Goal: Book appointment/travel/reservation

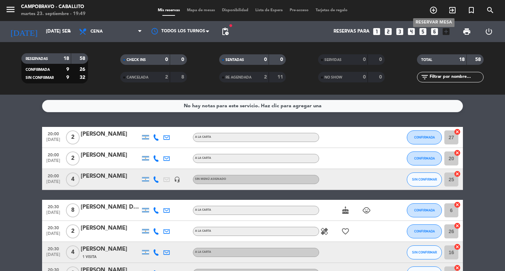
click at [436, 10] on icon "add_circle_outline" at bounding box center [434, 10] width 8 height 8
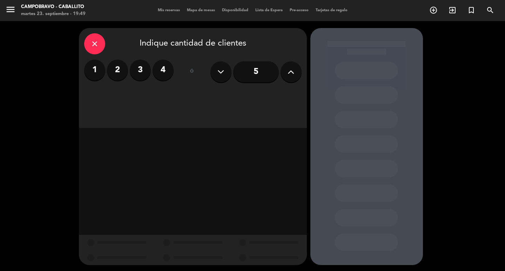
click at [115, 72] on label "2" at bounding box center [117, 70] width 21 height 21
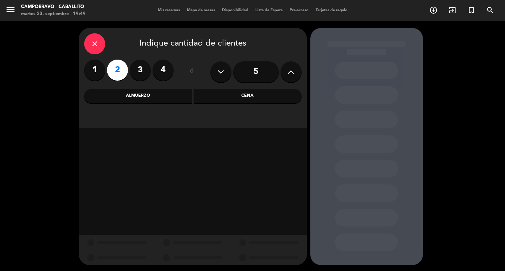
drag, startPoint x: 164, startPoint y: 95, endPoint x: 178, endPoint y: 127, distance: 35.3
click at [163, 95] on div "Almuerzo" at bounding box center [138, 96] width 108 height 14
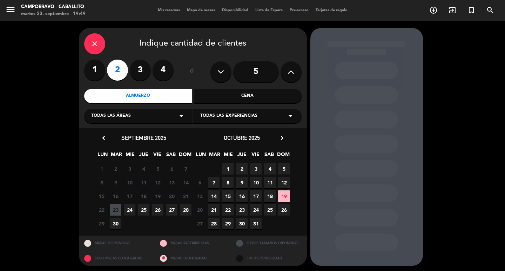
drag, startPoint x: 126, startPoint y: 209, endPoint x: 167, endPoint y: 173, distance: 54.7
click at [126, 210] on span "24" at bounding box center [130, 210] width 12 height 12
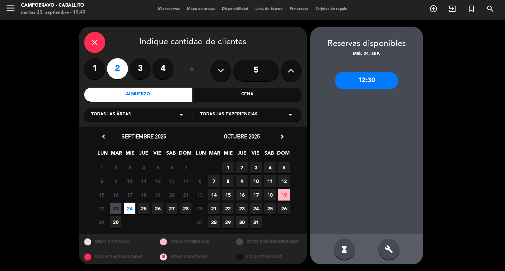
click at [384, 91] on div "12:30" at bounding box center [367, 146] width 113 height 177
click at [371, 82] on div "12:30" at bounding box center [366, 81] width 63 height 18
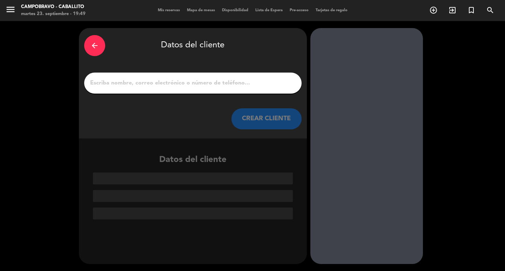
click at [208, 84] on input "1" at bounding box center [192, 83] width 207 height 10
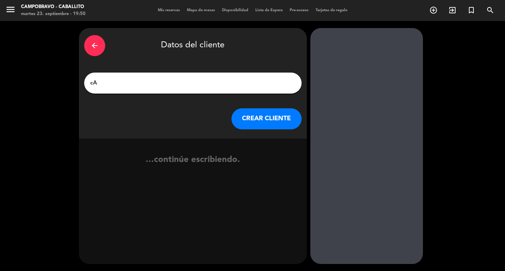
type input "c"
type input "[PERSON_NAME]"
click at [261, 118] on button "CREAR CLIENTE" at bounding box center [267, 118] width 70 height 21
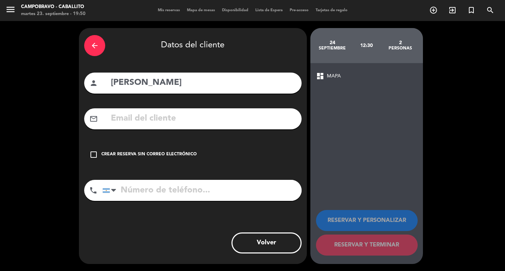
click at [173, 197] on input "tel" at bounding box center [201, 190] width 199 height 21
type input "1133658660"
click at [159, 158] on div "Crear reserva sin correo electrónico" at bounding box center [148, 154] width 95 height 7
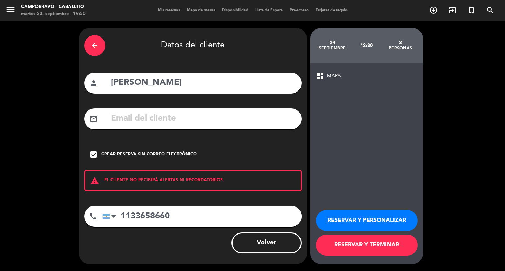
click at [353, 243] on button "RESERVAR Y TERMINAR" at bounding box center [367, 245] width 102 height 21
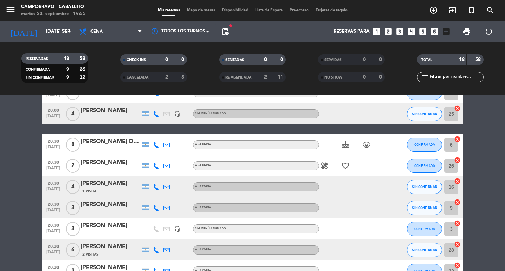
scroll to position [105, 0]
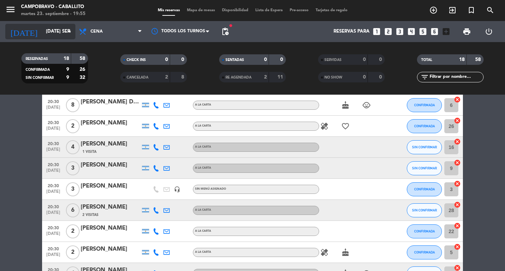
click at [52, 35] on input "[DATE] sep." at bounding box center [73, 31] width 62 height 13
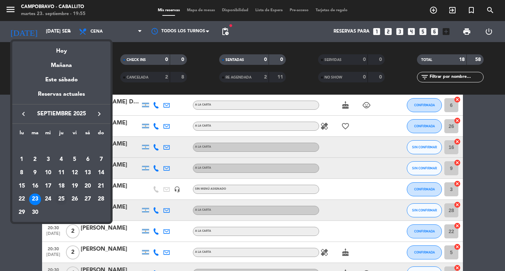
click at [62, 200] on div "25" at bounding box center [61, 200] width 12 height 12
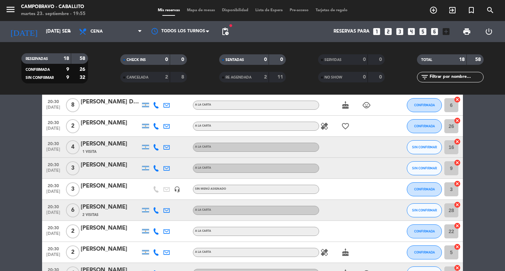
type input "[DEMOGRAPHIC_DATA] [DATE]"
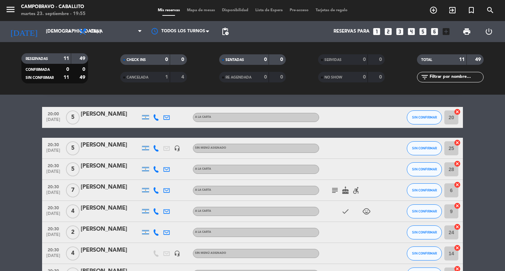
scroll to position [35, 0]
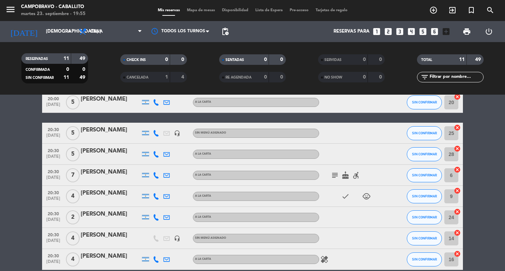
click at [93, 240] on div "[PERSON_NAME]" at bounding box center [111, 235] width 60 height 9
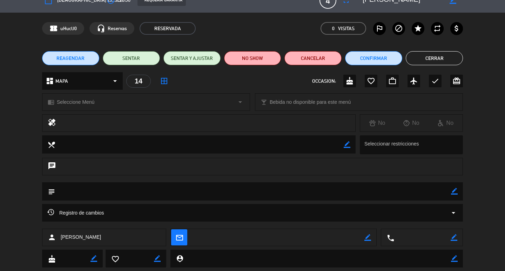
scroll to position [0, 0]
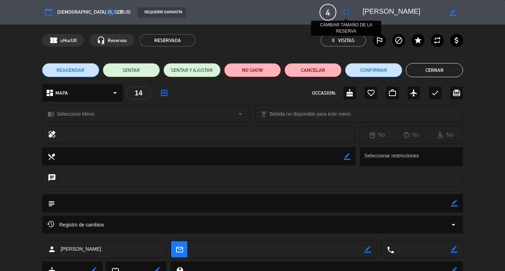
click at [347, 10] on icon "fullscreen" at bounding box center [346, 12] width 8 height 8
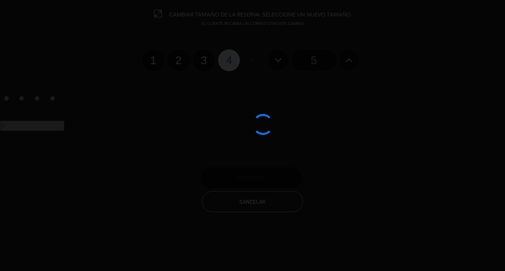
click at [179, 64] on label "2" at bounding box center [179, 60] width 22 height 22
click at [179, 57] on input "2" at bounding box center [177, 54] width 5 height 5
radio input "true"
radio input "false"
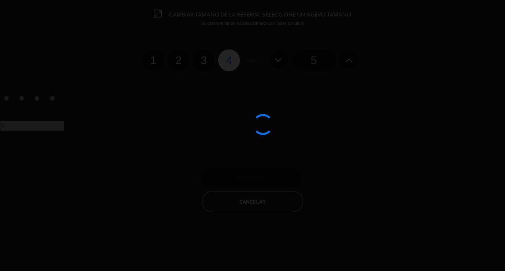
radio input "false"
radio input "true"
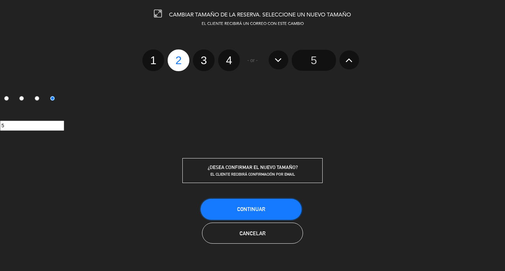
click at [246, 203] on button "Continuar" at bounding box center [251, 209] width 101 height 21
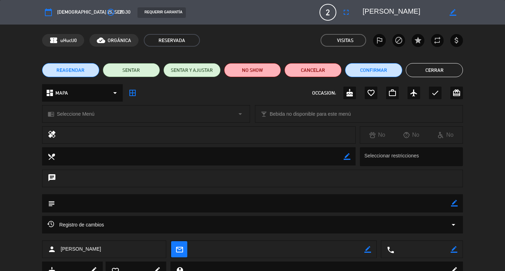
click at [436, 69] on button "Cerrar" at bounding box center [434, 70] width 57 height 14
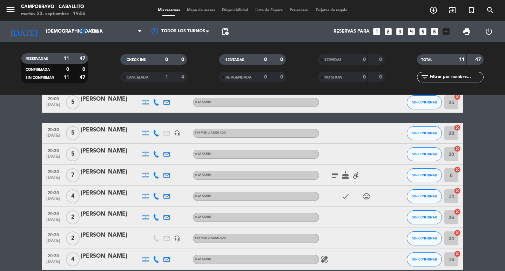
click at [0, 190] on bookings-row "20:00 [DATE] 5 [PERSON_NAME] A [PERSON_NAME] SIN CONFIRMAR 25 cancel 20:30 [DAT…" at bounding box center [252, 217] width 505 height 251
